Goal: Find specific page/section: Find specific page/section

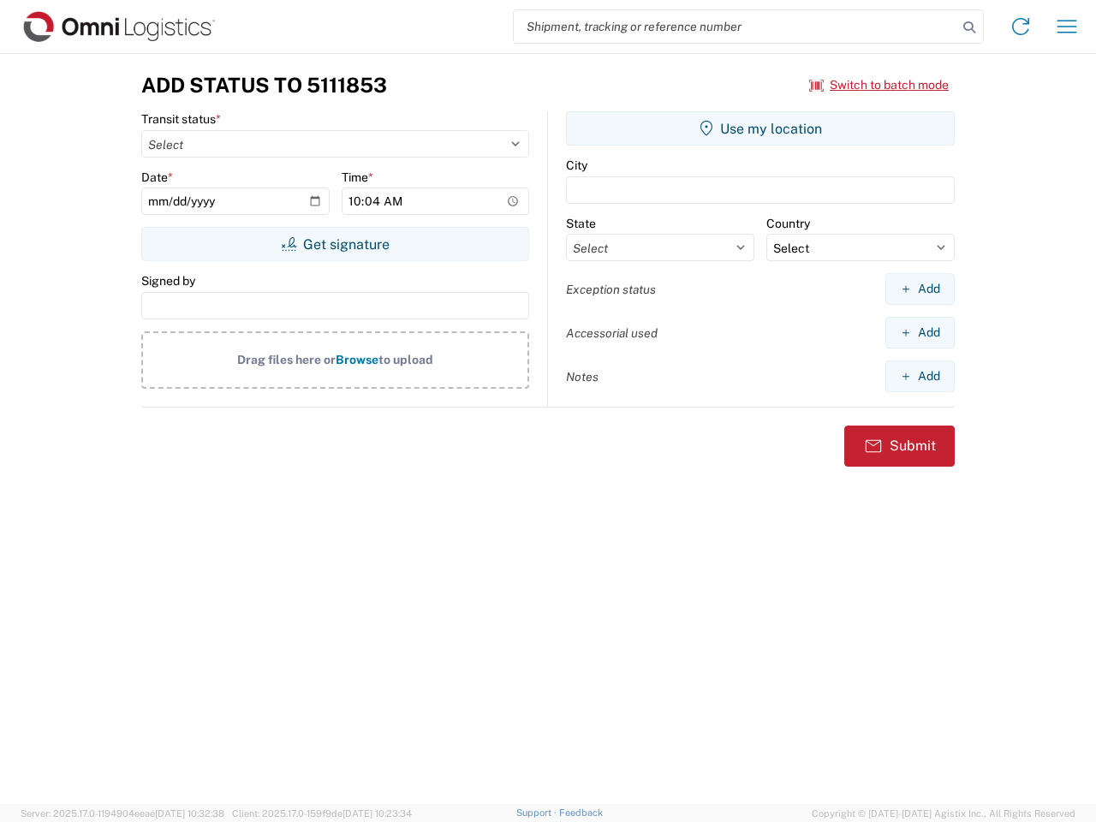
click at [735, 27] on input "search" at bounding box center [736, 26] width 444 height 33
click at [969, 27] on icon at bounding box center [969, 27] width 24 height 24
click at [1021, 27] on icon at bounding box center [1020, 26] width 27 height 27
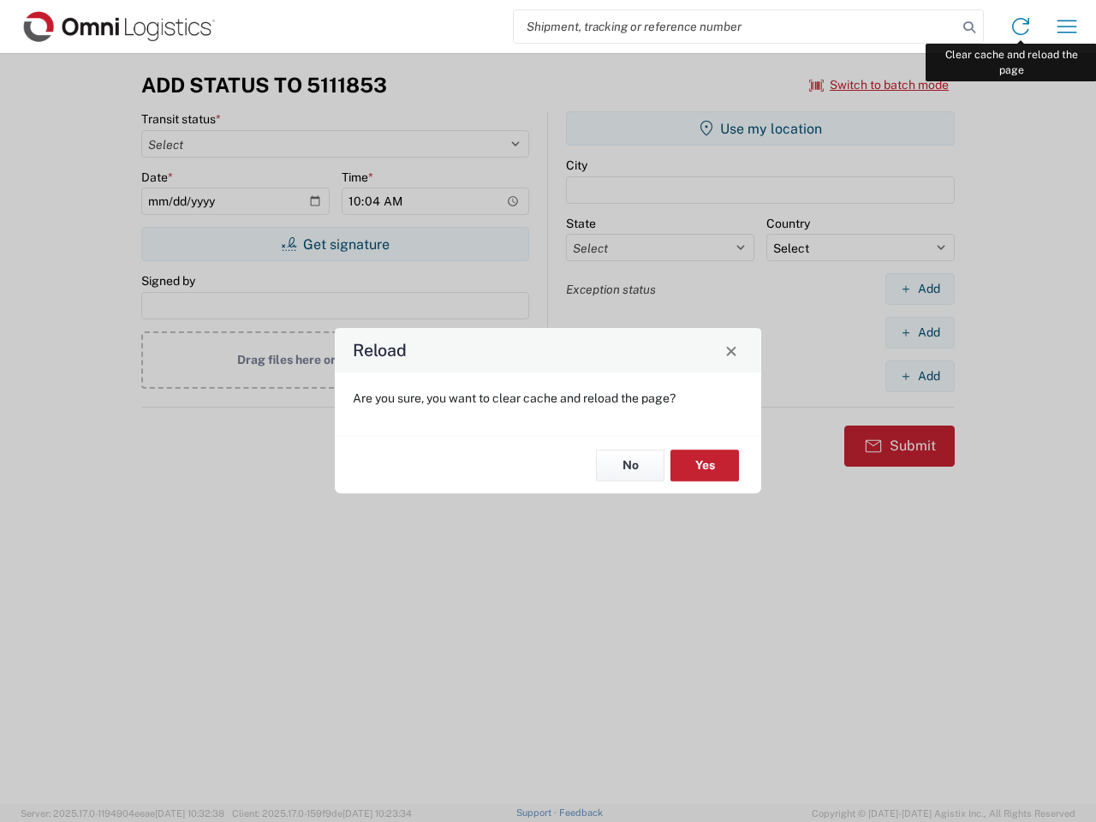
click at [1067, 27] on div "Reload Are you sure, you want to clear cache and reload the page? No Yes" at bounding box center [548, 411] width 1096 height 822
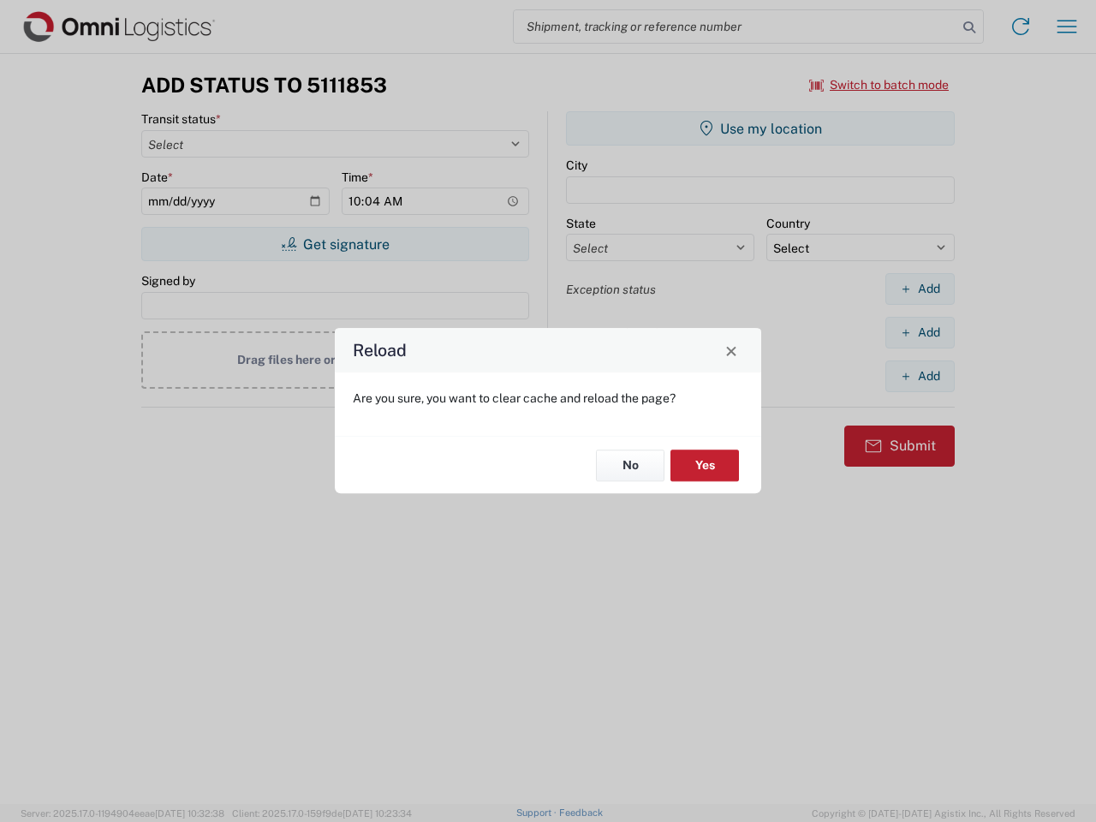
click at [879, 85] on div "Reload Are you sure, you want to clear cache and reload the page? No Yes" at bounding box center [548, 411] width 1096 height 822
click at [335, 244] on div "Reload Are you sure, you want to clear cache and reload the page? No Yes" at bounding box center [548, 411] width 1096 height 822
click at [760, 128] on div "Reload Are you sure, you want to clear cache and reload the page? No Yes" at bounding box center [548, 411] width 1096 height 822
click at [920, 289] on div "Reload Are you sure, you want to clear cache and reload the page? No Yes" at bounding box center [548, 411] width 1096 height 822
click at [920, 332] on div "Reload Are you sure, you want to clear cache and reload the page? No Yes" at bounding box center [548, 411] width 1096 height 822
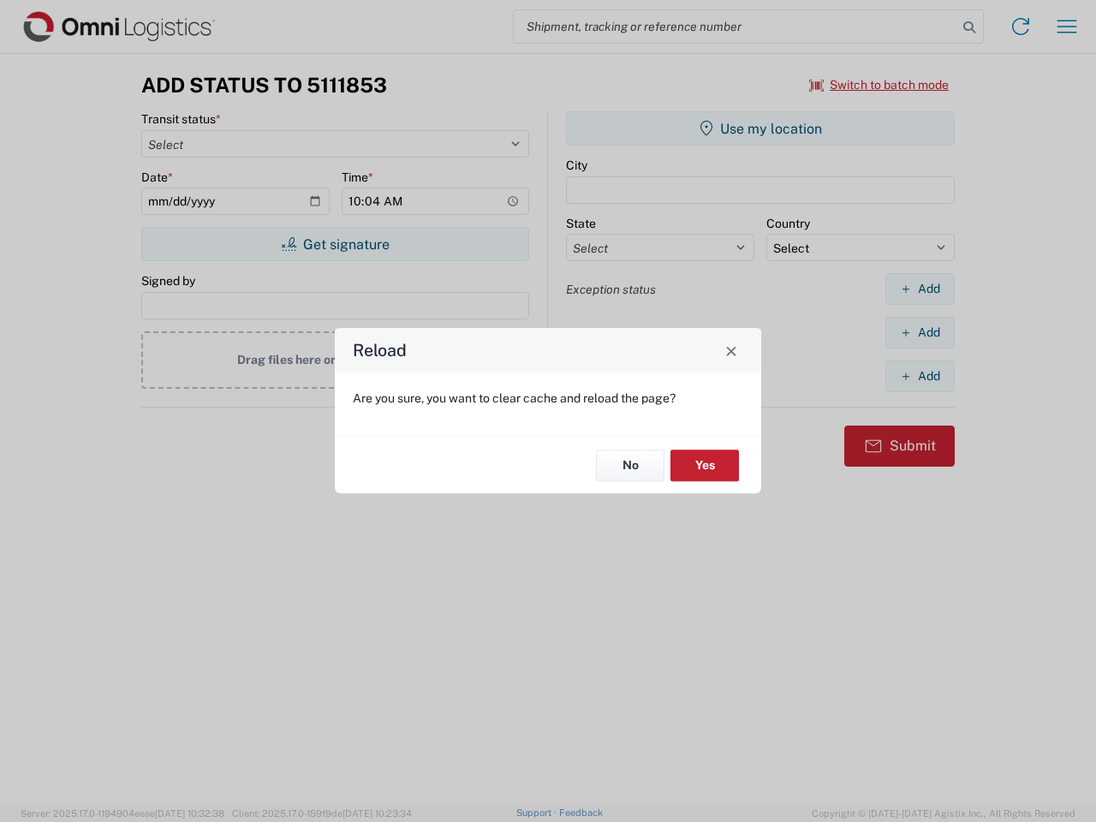
click at [920, 376] on div "Reload Are you sure, you want to clear cache and reload the page? No Yes" at bounding box center [548, 411] width 1096 height 822
